Goal: Task Accomplishment & Management: Manage account settings

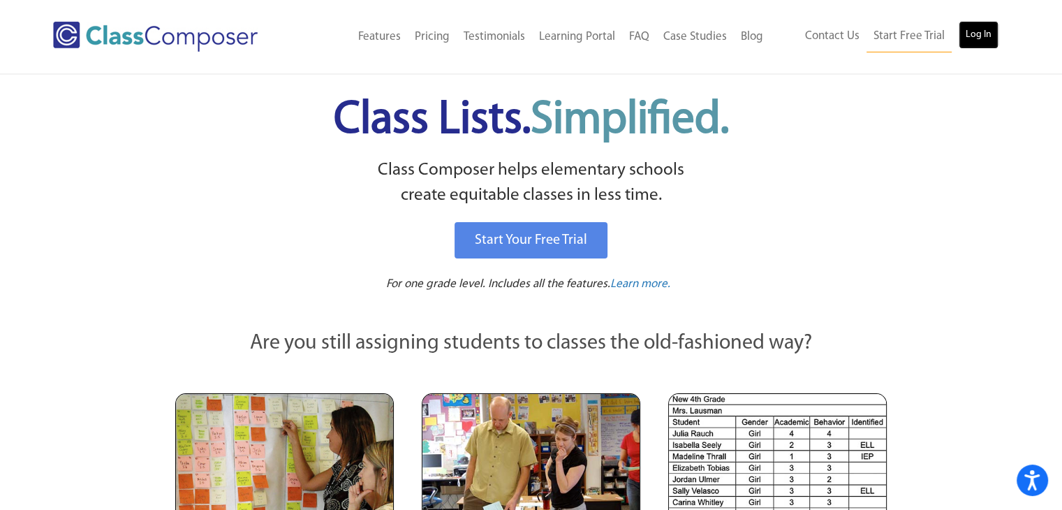
click at [982, 34] on link "Log In" at bounding box center [979, 35] width 40 height 28
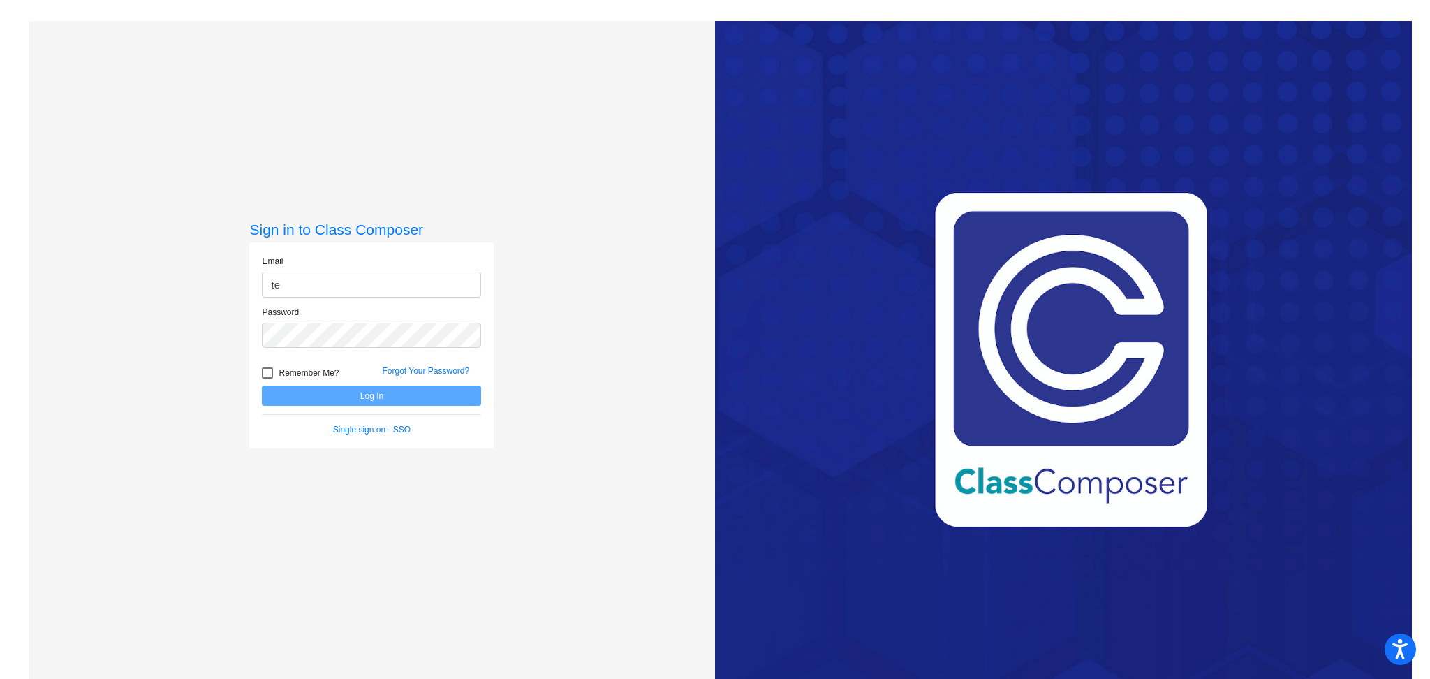
type input "[EMAIL_ADDRESS][DOMAIN_NAME]"
click at [356, 402] on button "Log In" at bounding box center [371, 395] width 219 height 20
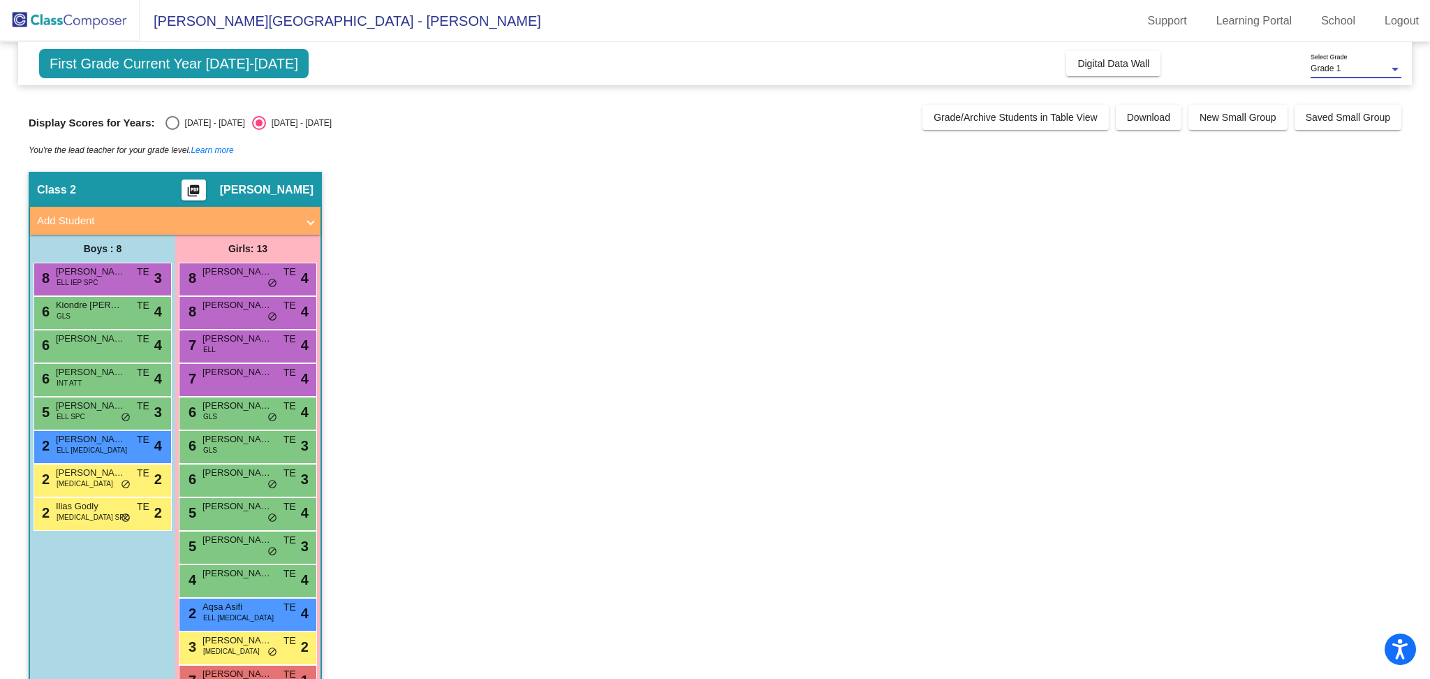
click at [1392, 71] on div at bounding box center [1395, 69] width 13 height 10
click at [1392, 71] on span "Grade 1" at bounding box center [1356, 69] width 91 height 25
click at [1366, 71] on div "Grade 1" at bounding box center [1350, 69] width 78 height 10
